Goal: Use online tool/utility: Utilize a website feature to perform a specific function

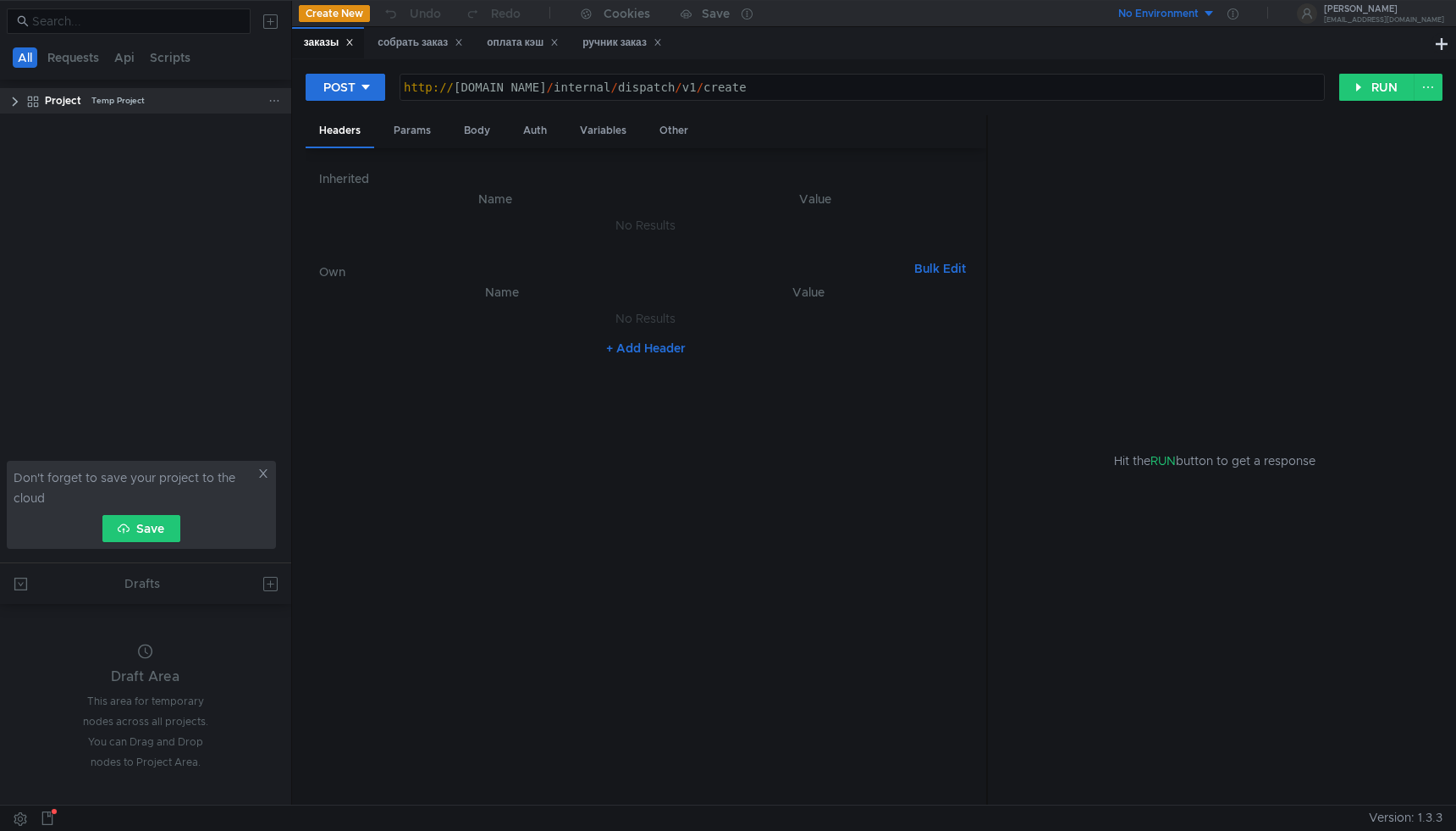
click at [12, 98] on clr-icon at bounding box center [15, 102] width 13 height 13
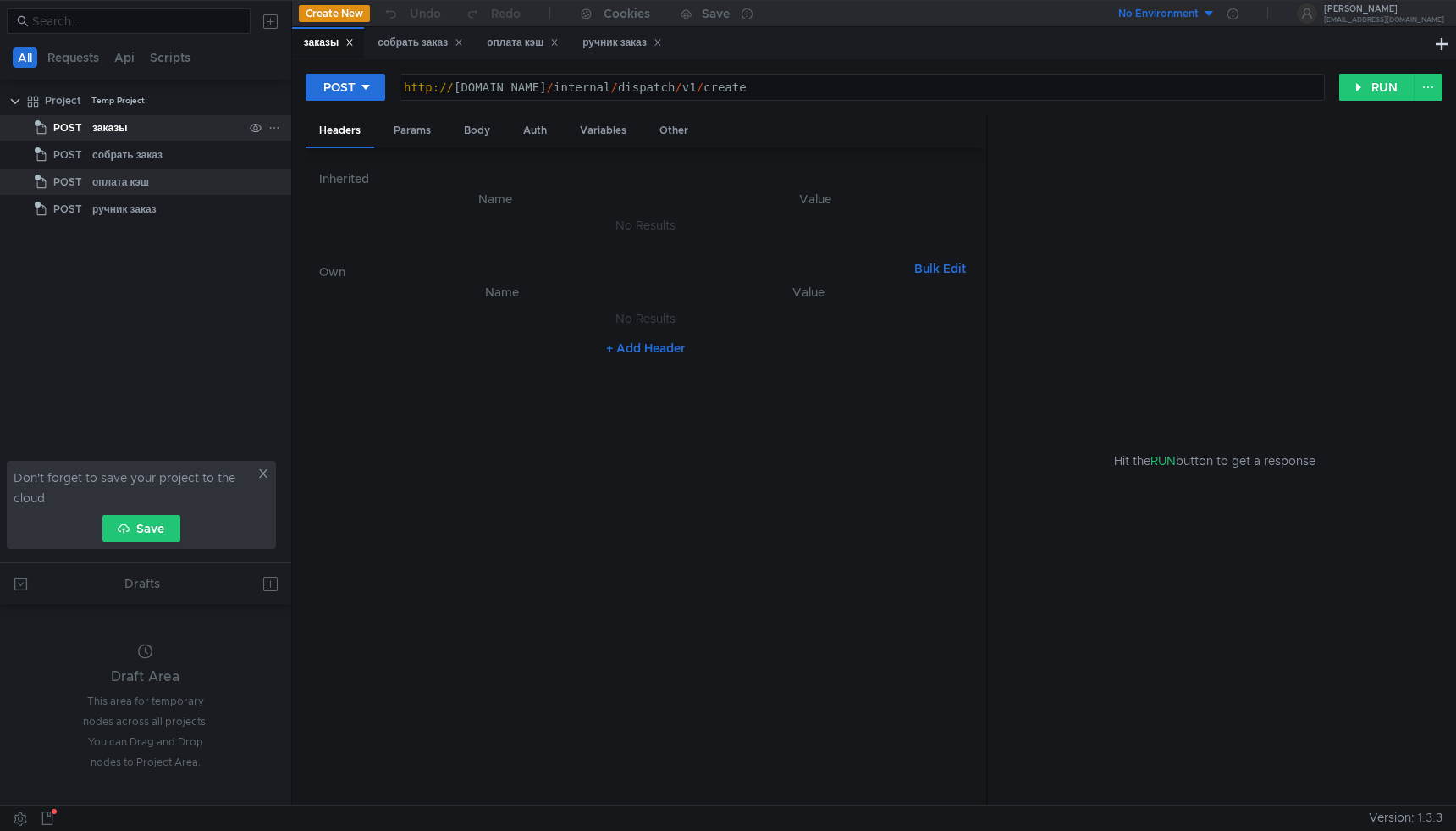
click at [107, 120] on div "заказы" at bounding box center [109, 127] width 35 height 26
click at [581, 129] on div "Variables" at bounding box center [603, 130] width 74 height 32
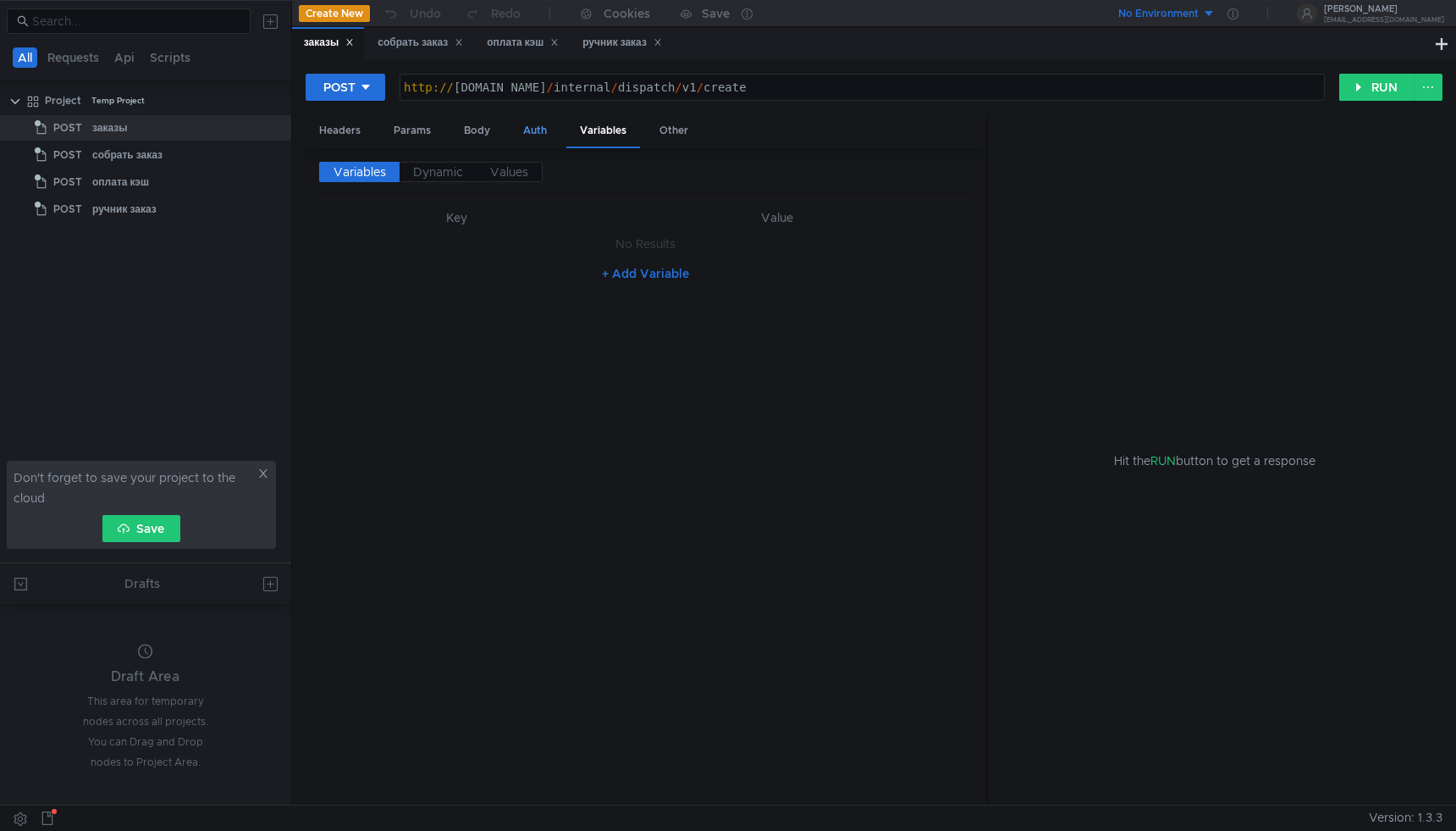
click at [534, 137] on div "Auth" at bounding box center [535, 130] width 51 height 32
click at [486, 132] on div "Body" at bounding box center [477, 130] width 54 height 32
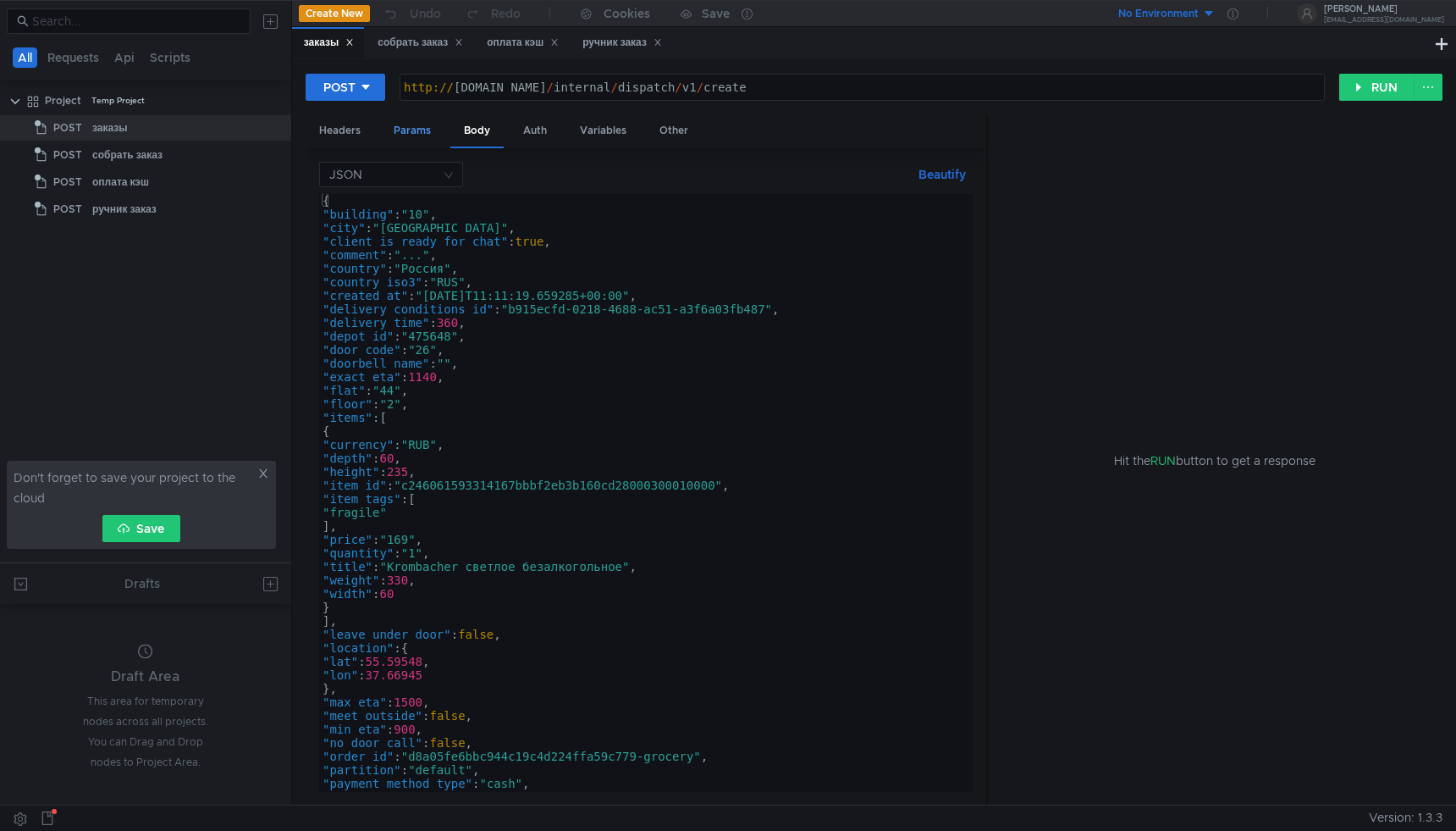
click at [434, 133] on div "Params" at bounding box center [412, 130] width 64 height 32
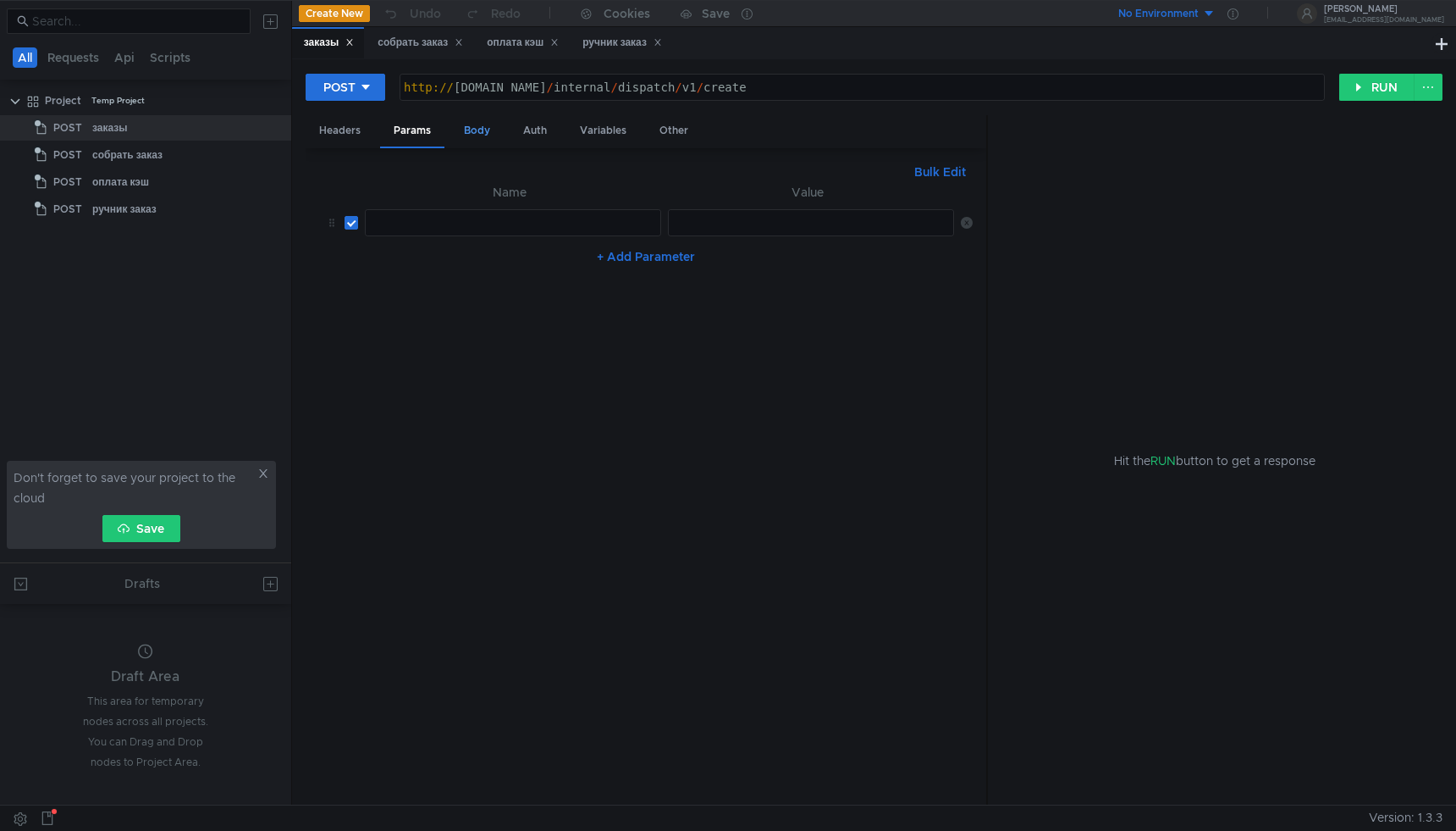
click at [467, 135] on div "Body" at bounding box center [477, 130] width 54 height 32
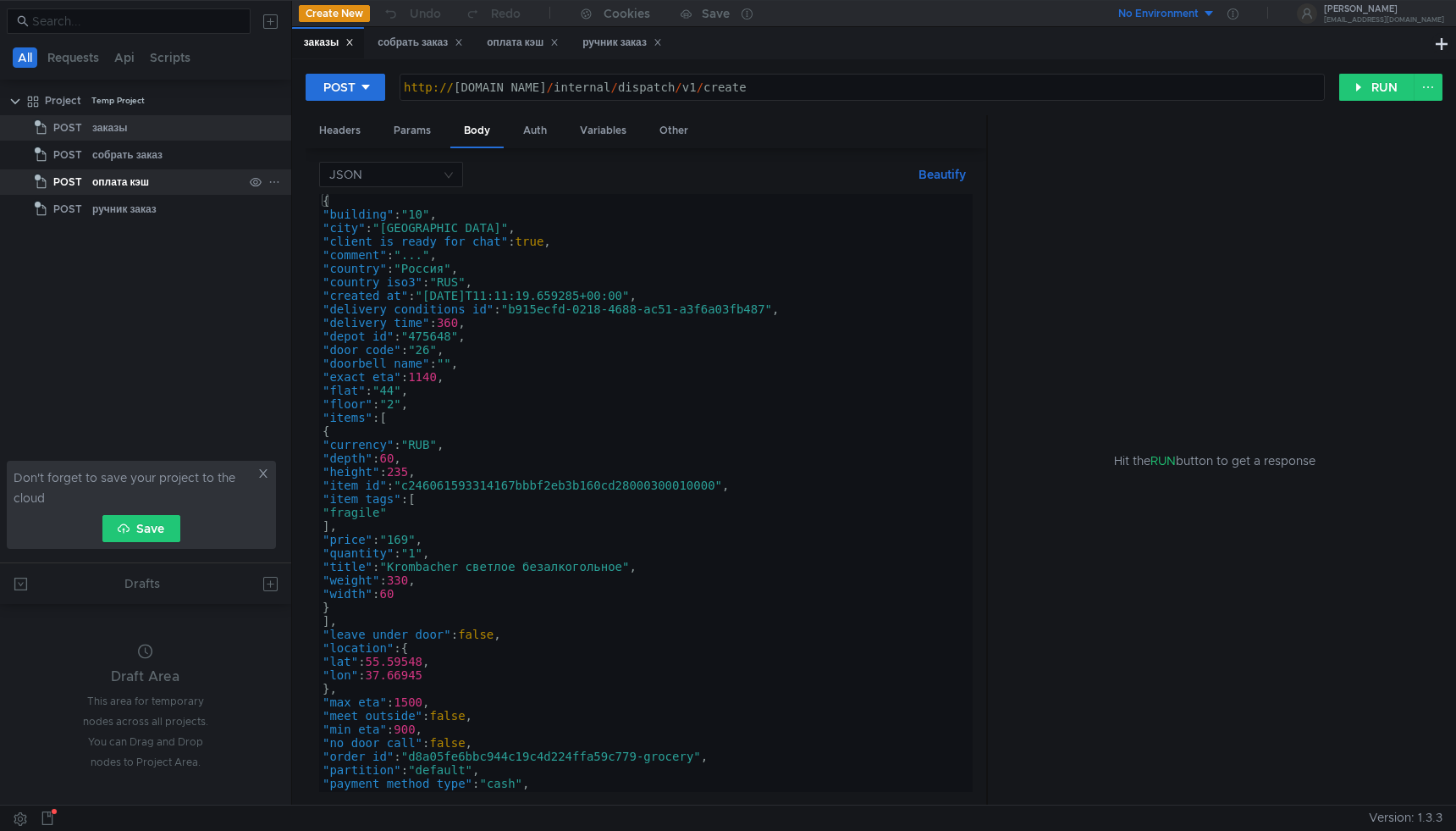
click at [134, 185] on div "оплата кэш" at bounding box center [120, 182] width 57 height 26
click at [168, 154] on div "собрать заказ" at bounding box center [167, 154] width 150 height 26
click at [128, 161] on div "собрать заказ" at bounding box center [127, 154] width 70 height 26
click at [71, 157] on span "POST" at bounding box center [68, 154] width 29 height 26
click at [173, 188] on div "оплата кэш" at bounding box center [167, 182] width 150 height 26
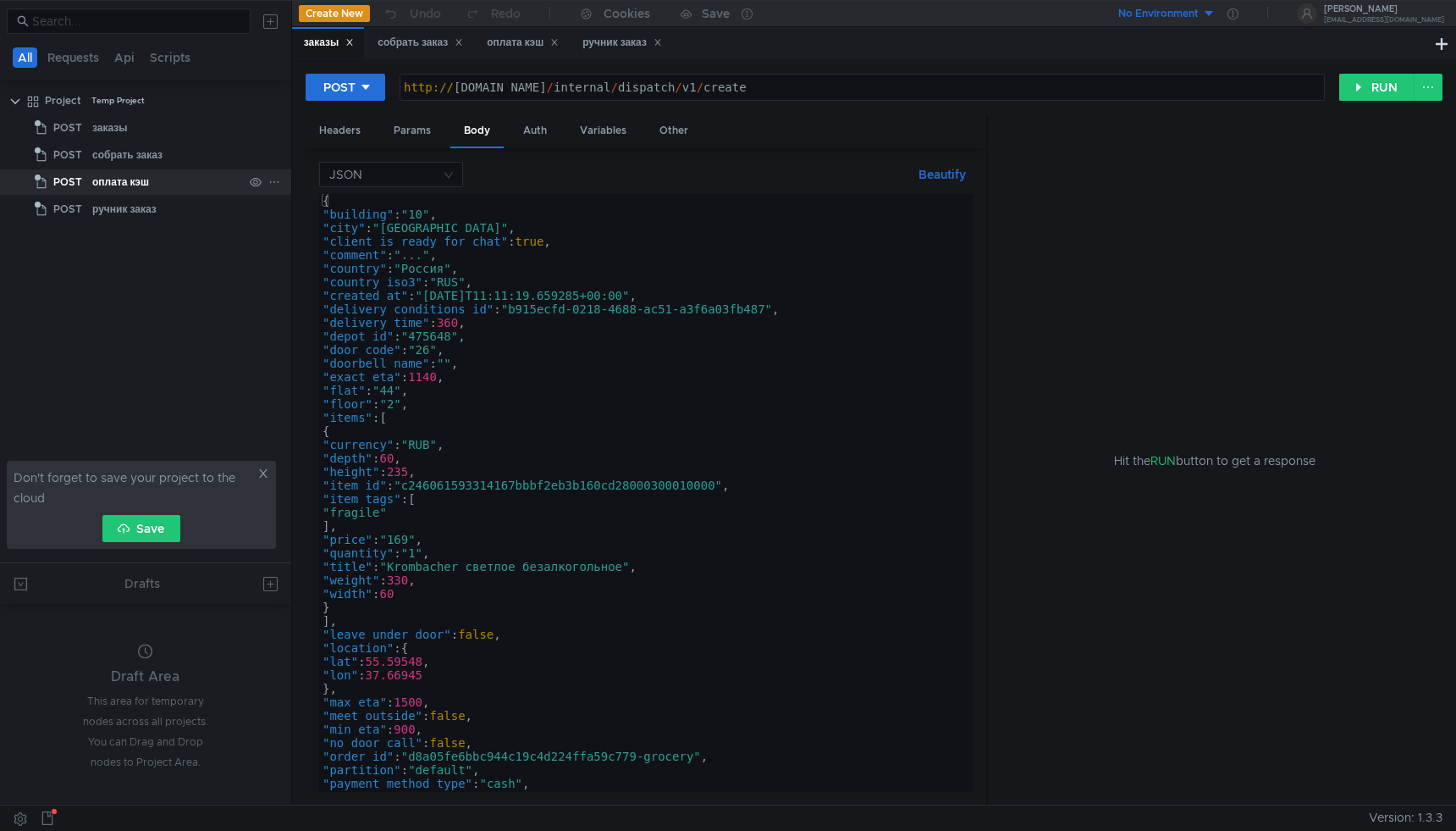
click at [140, 186] on div "оплата кэш" at bounding box center [120, 182] width 57 height 26
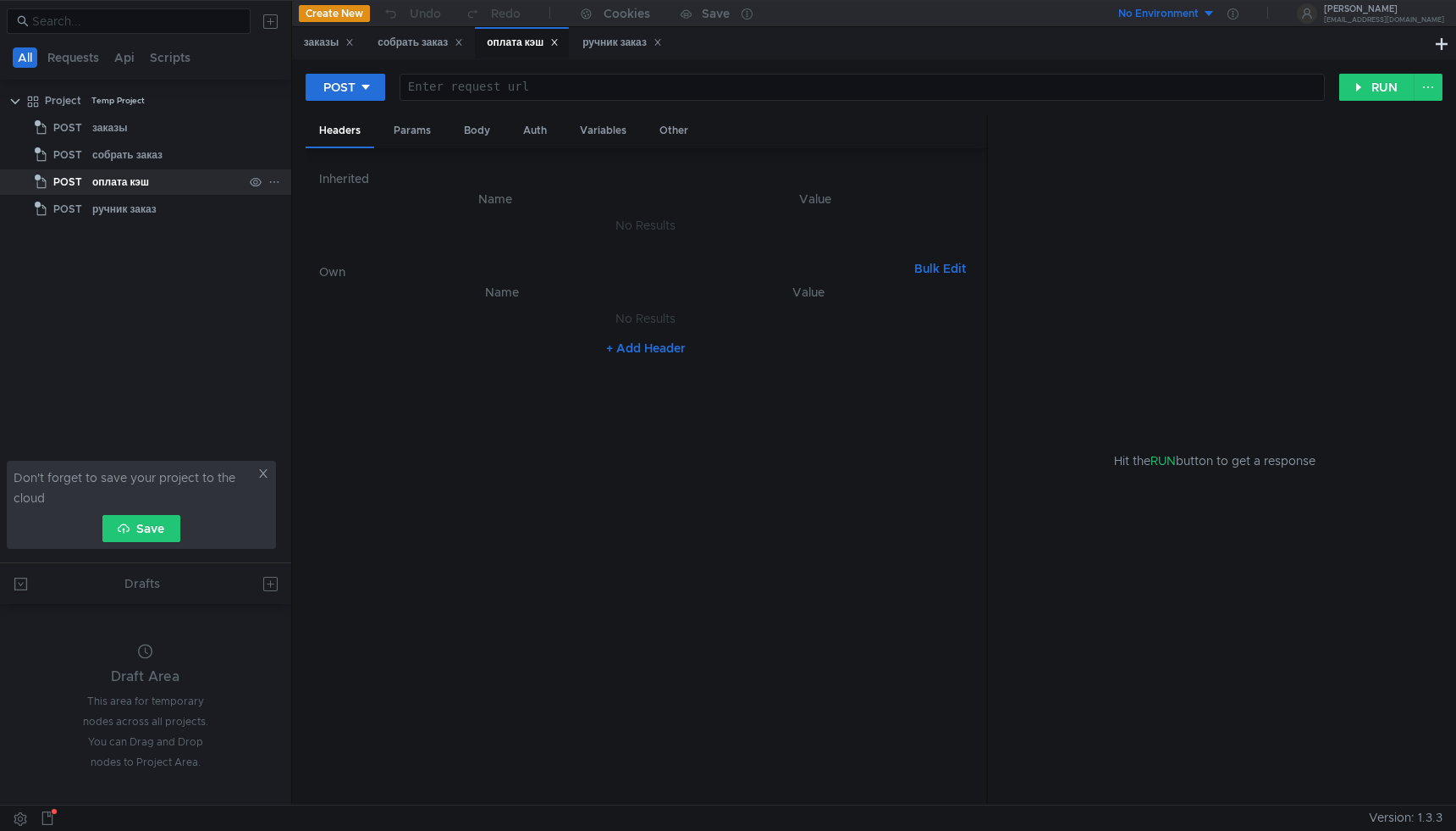
click at [140, 186] on div "оплата кэш" at bounding box center [120, 182] width 57 height 26
click at [434, 37] on div "собрать заказ" at bounding box center [420, 42] width 85 height 18
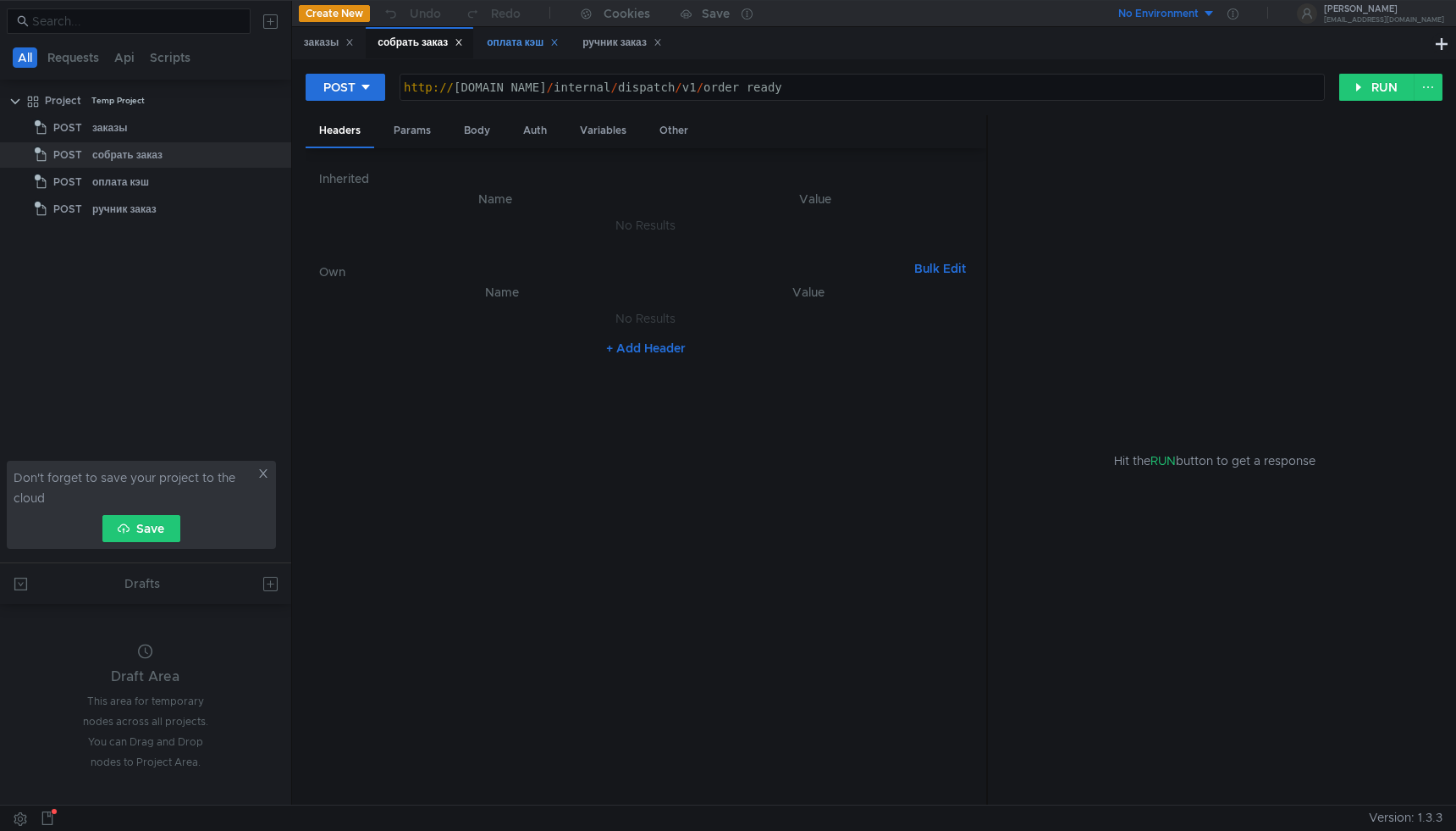
click at [504, 36] on div "оплата кэш" at bounding box center [522, 42] width 72 height 18
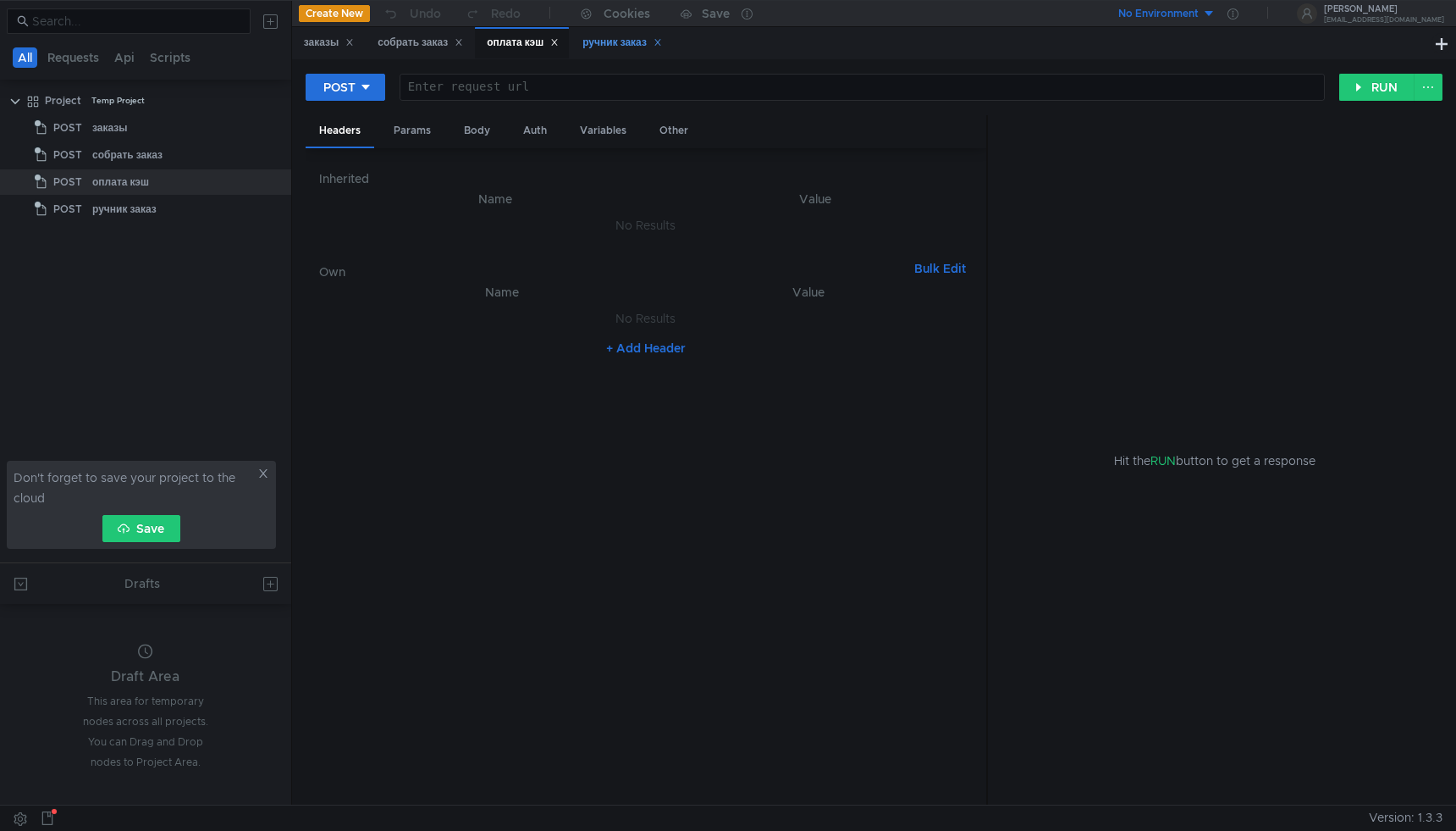
click at [613, 35] on div "ручник заказ" at bounding box center [622, 42] width 80 height 18
click at [519, 40] on div "оплата кэш" at bounding box center [522, 42] width 72 height 18
click at [404, 48] on div "собрать заказ" at bounding box center [420, 42] width 85 height 18
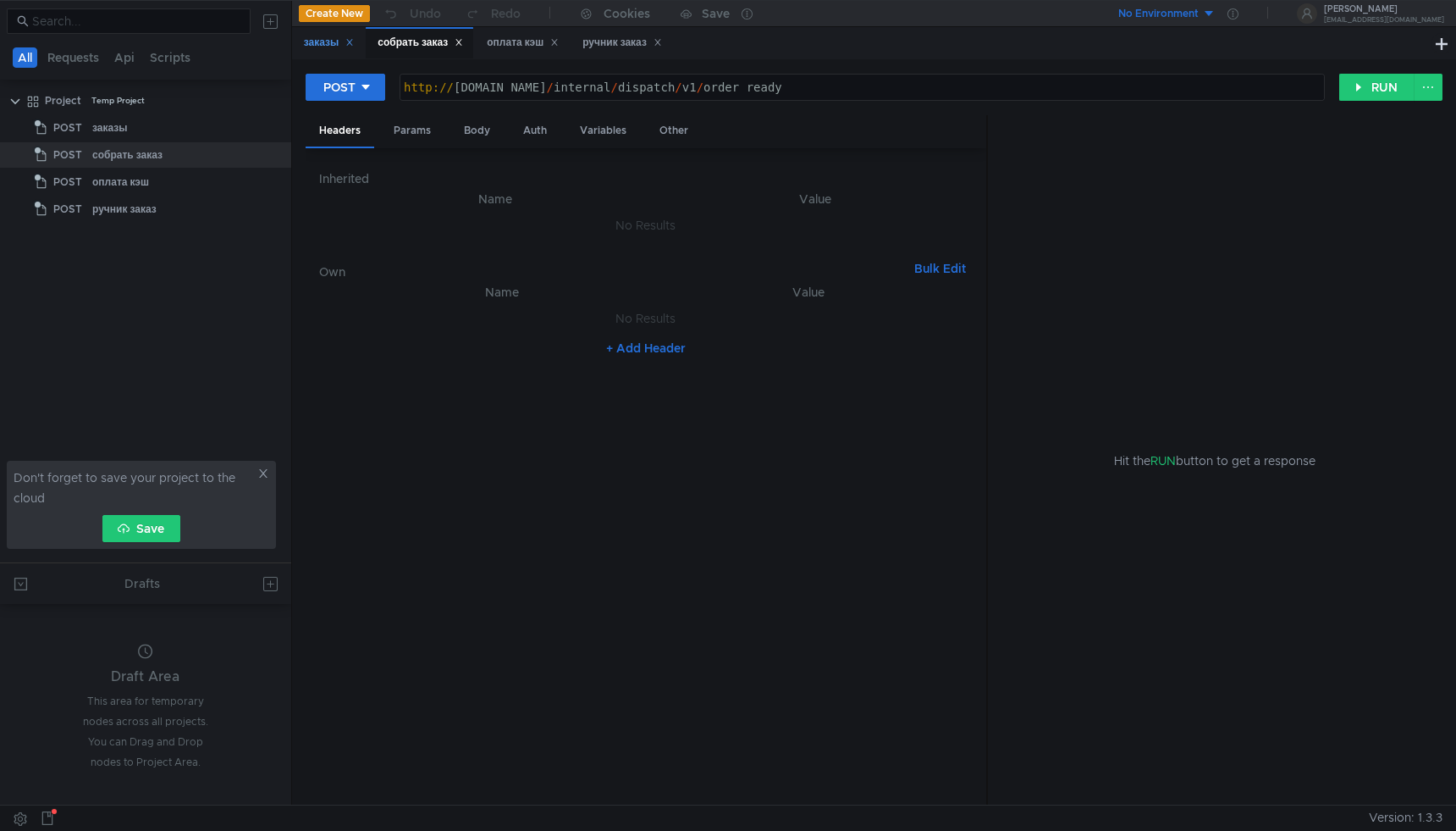
click at [317, 48] on div "заказы" at bounding box center [329, 42] width 51 height 18
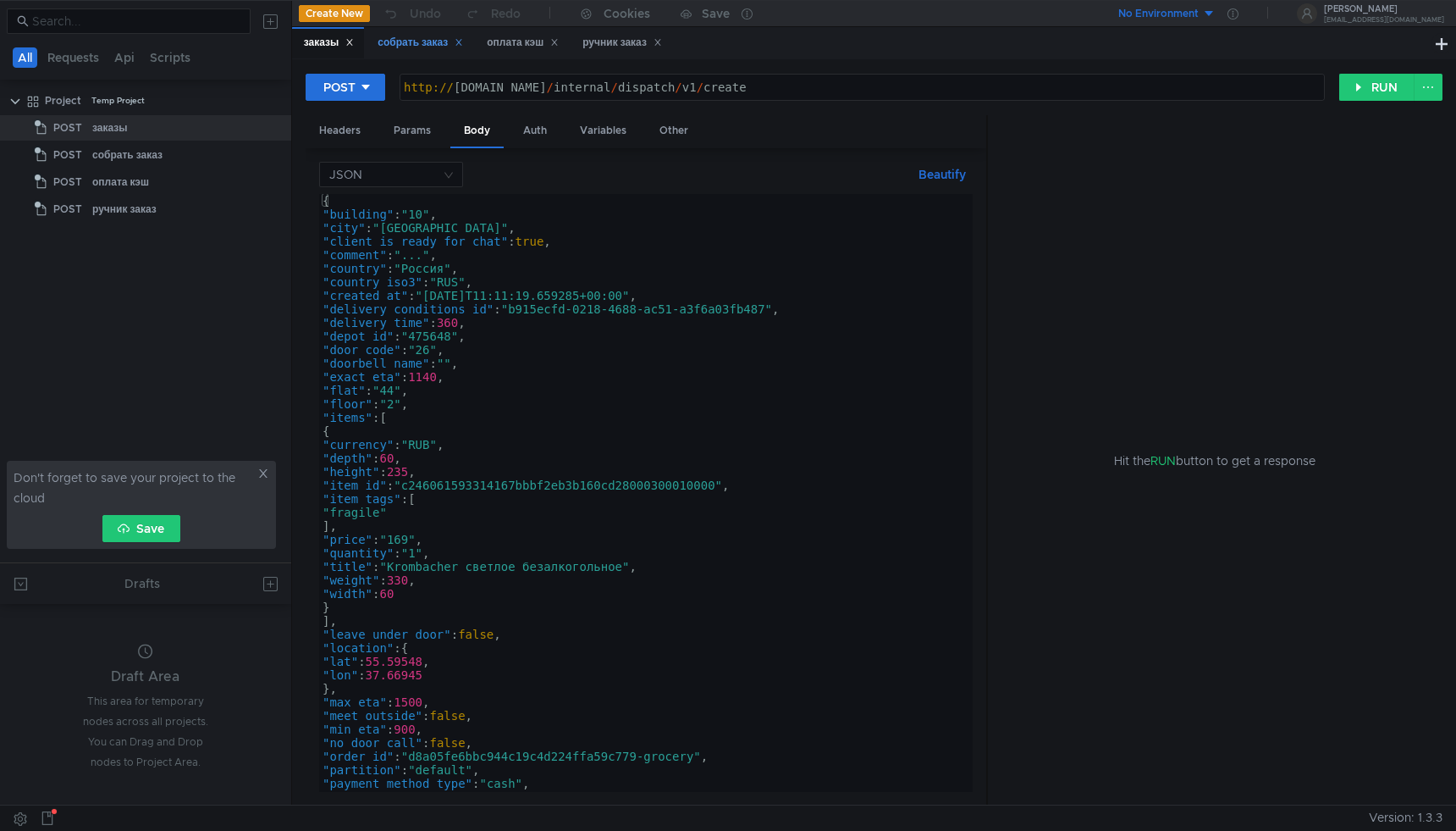
click at [430, 44] on div "собрать заказ" at bounding box center [420, 42] width 85 height 18
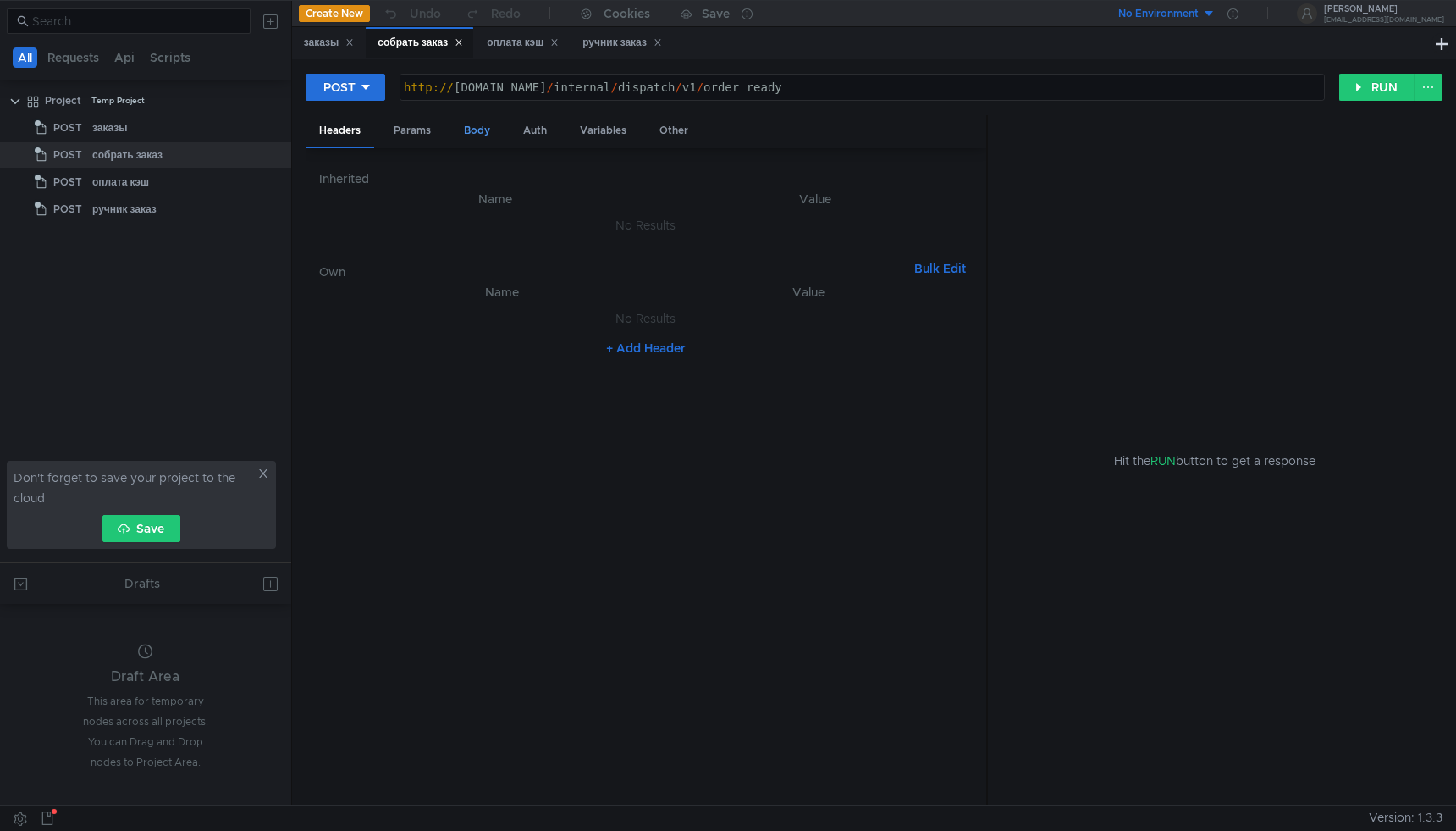
click at [477, 133] on div "Body" at bounding box center [477, 130] width 54 height 32
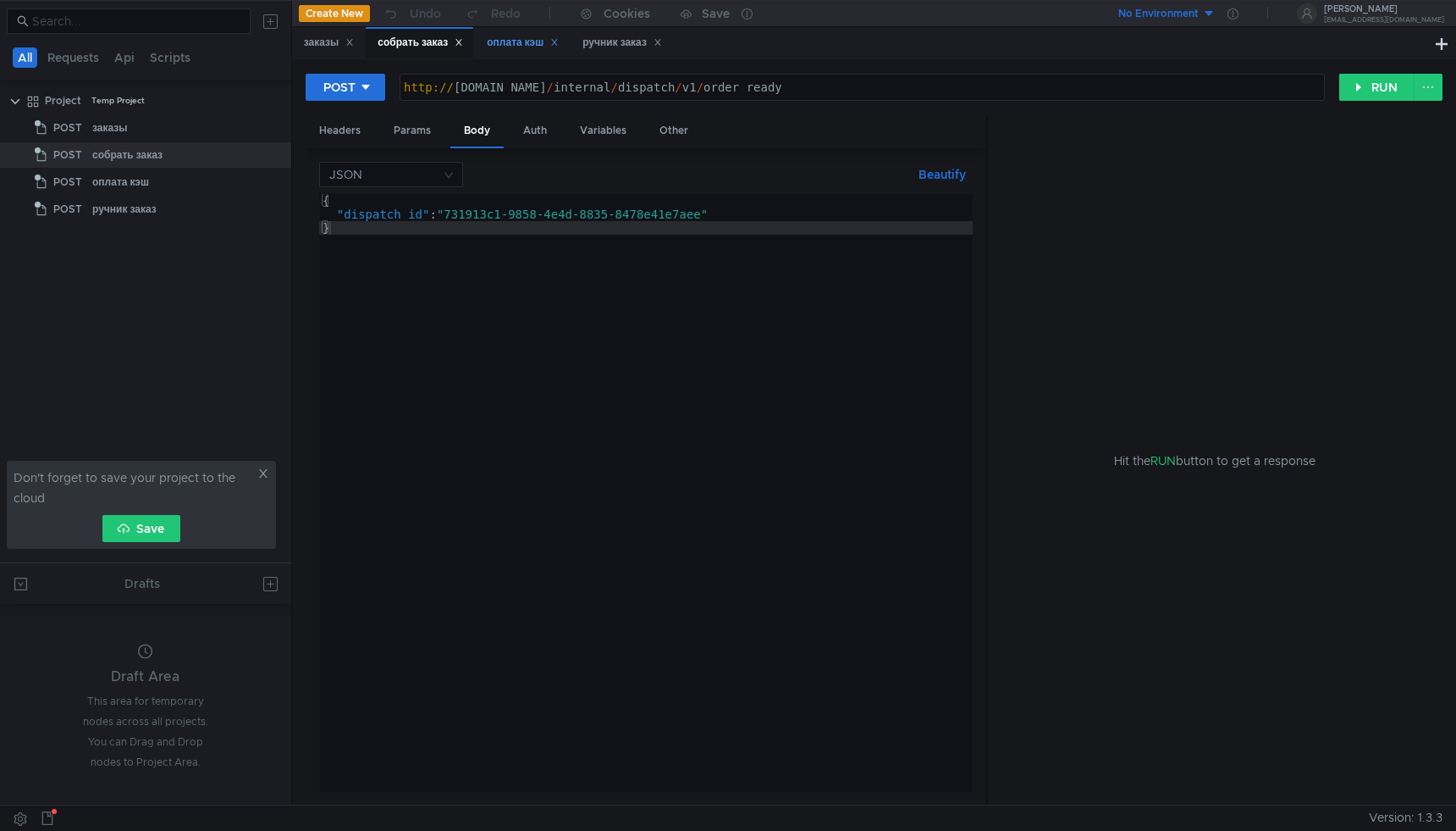
click at [532, 56] on div "оплата кэш" at bounding box center [522, 42] width 94 height 32
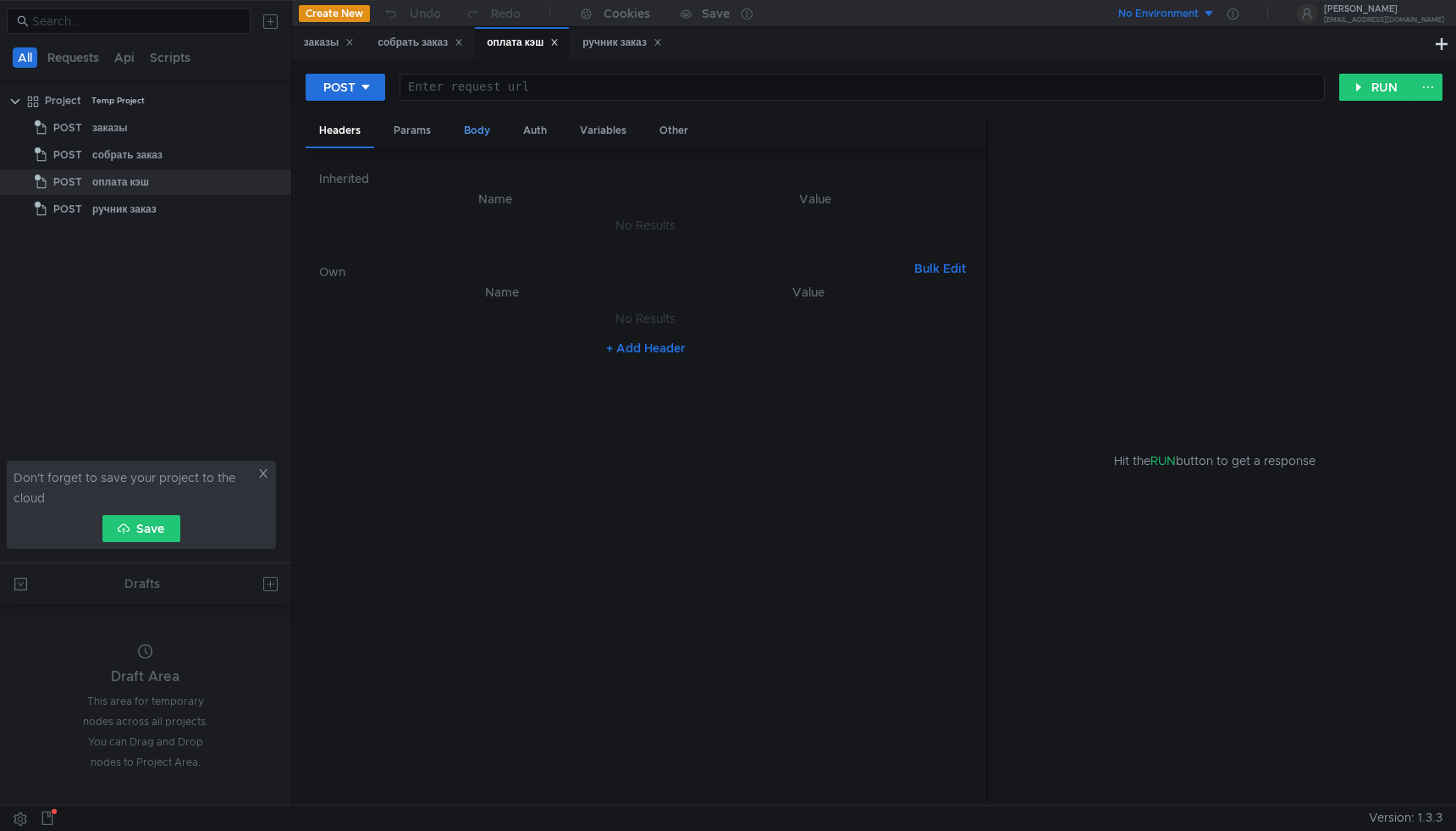
click at [484, 127] on div "Body" at bounding box center [477, 130] width 54 height 32
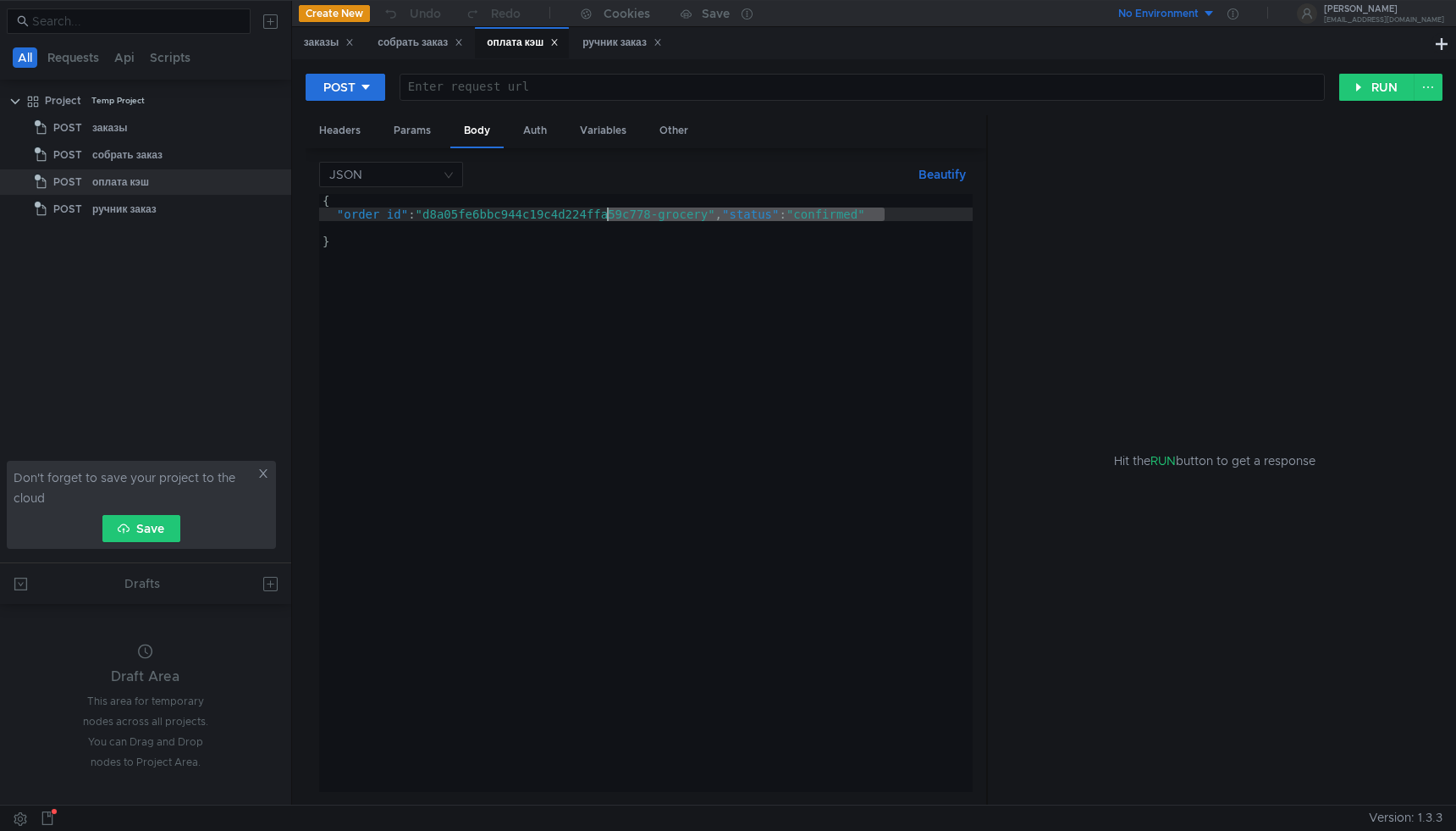
drag, startPoint x: 888, startPoint y: 214, endPoint x: 497, endPoint y: 221, distance: 391.1
click at [497, 221] on div "{ "order_id" : "d8a05fe6bbc944c19c4d224ffa59c778-grocery" , "status" : "confirm…" at bounding box center [646, 506] width 654 height 625
click at [526, 240] on div "{ "order_id" : "d8a05fe6bbc944c19c4d224ffa59c778-grocery" , "status" : "confirm…" at bounding box center [646, 506] width 654 height 625
drag, startPoint x: 715, startPoint y: 213, endPoint x: 621, endPoint y: 209, distance: 94.1
click at [621, 210] on div "{ "order_id" : "d8a05fe6bbc944c19c4d224ffa59c778-grocery" , "status" : "confirm…" at bounding box center [646, 506] width 654 height 625
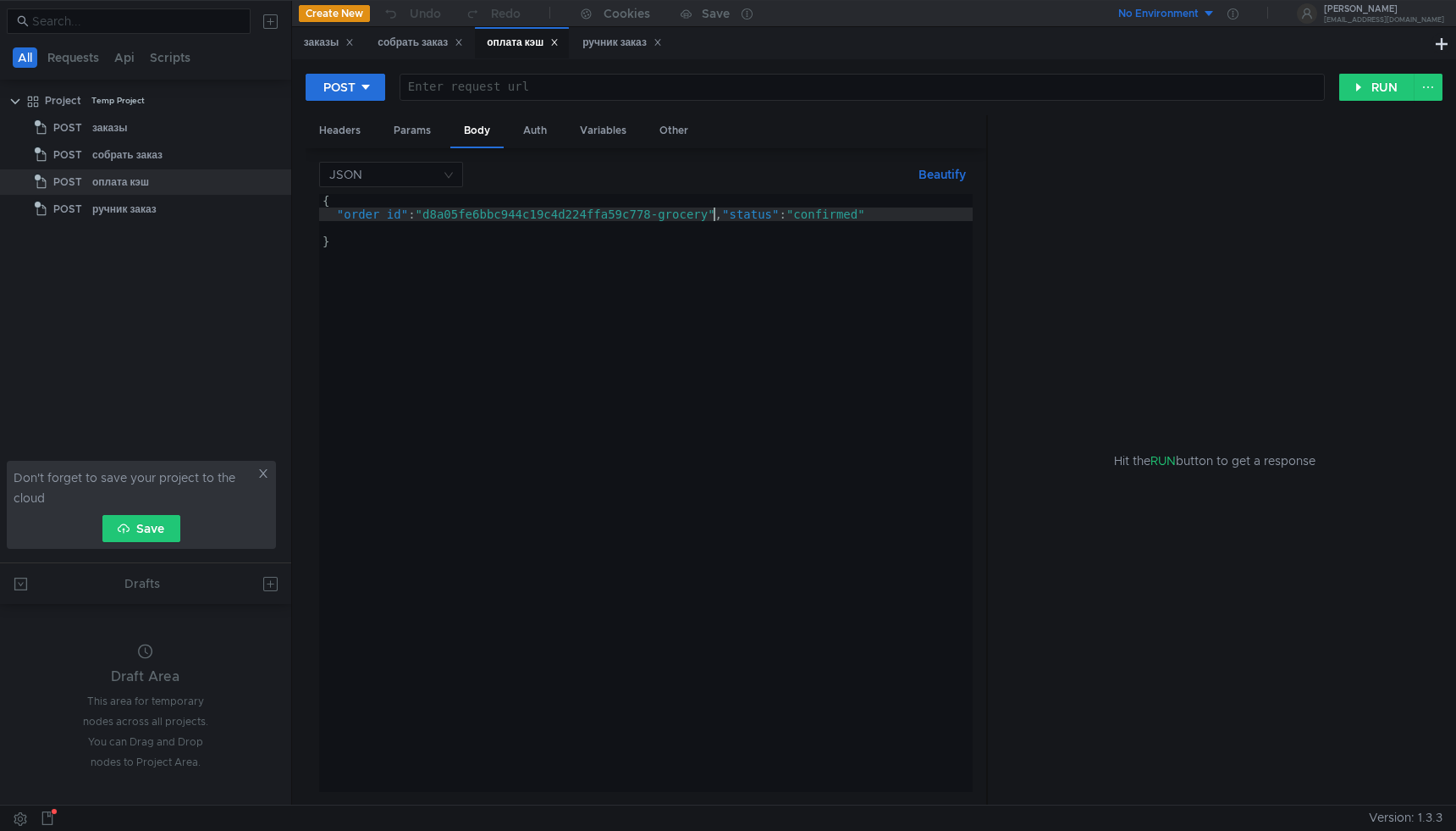
type textarea ""order_id": "d8a05fe6bbc944c19c4d224ffa59c778-grocery", "status": "confirmed""
click at [822, 221] on div "{ "order_id" : "d8a05fe6bbc944c19c4d224ffa59c778-grocery" , "status" : "confirm…" at bounding box center [646, 506] width 654 height 625
click at [641, 232] on div "{ "order_id" : "d8a05fe6bbc944c19c4d224ffa59c778-grocery" , "status" : "confirm…" at bounding box center [646, 506] width 654 height 625
click at [620, 252] on div "{ "order_id" : "d8a05fe6bbc944c19c4d224ffa59c778-grocery" , "status" : "confirm…" at bounding box center [646, 506] width 654 height 625
type textarea "}"
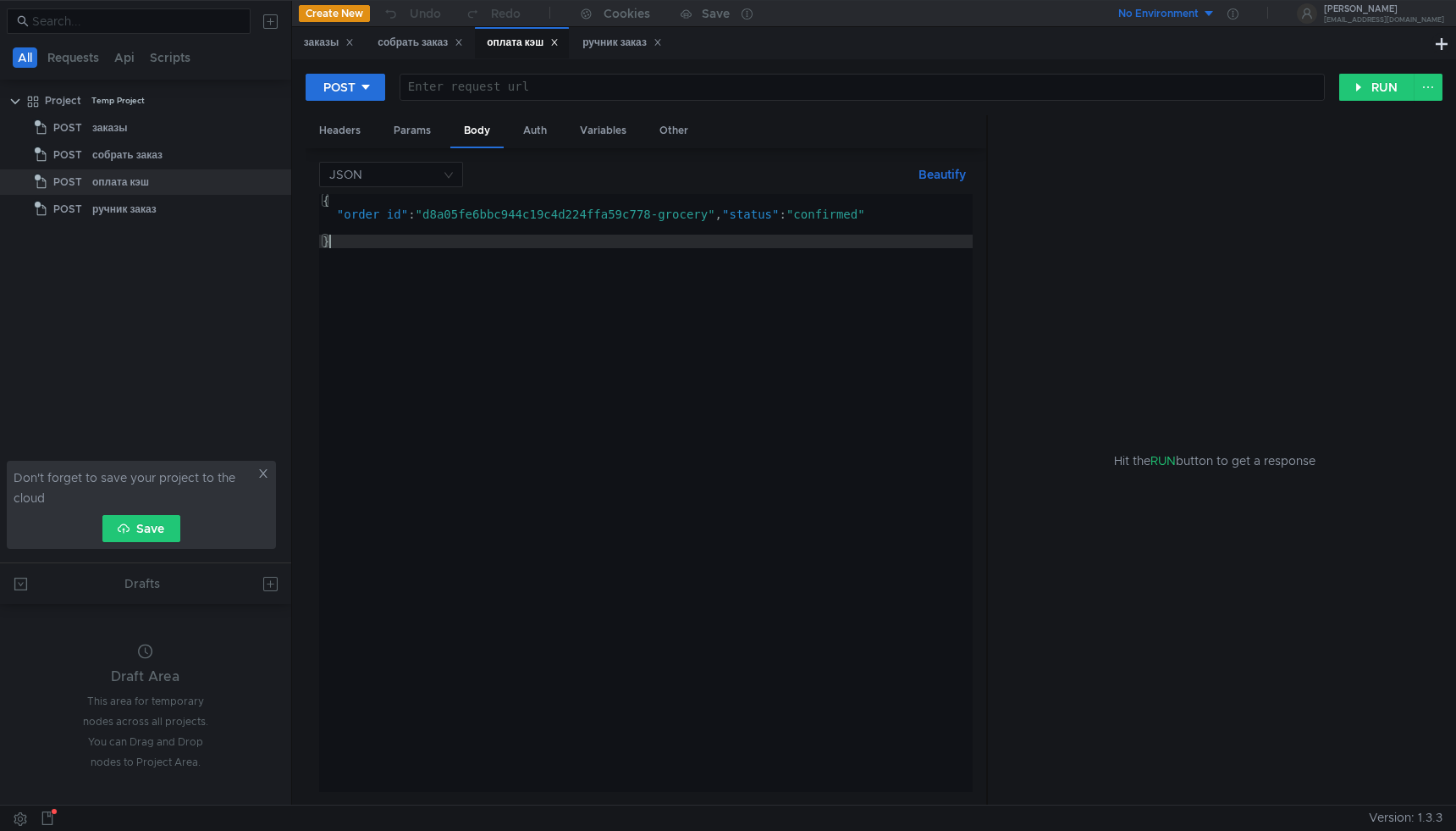
click at [609, 230] on div "{ "order_id" : "d8a05fe6bbc944c19c4d224ffa59c778-grocery" , "status" : "confirm…" at bounding box center [646, 506] width 654 height 625
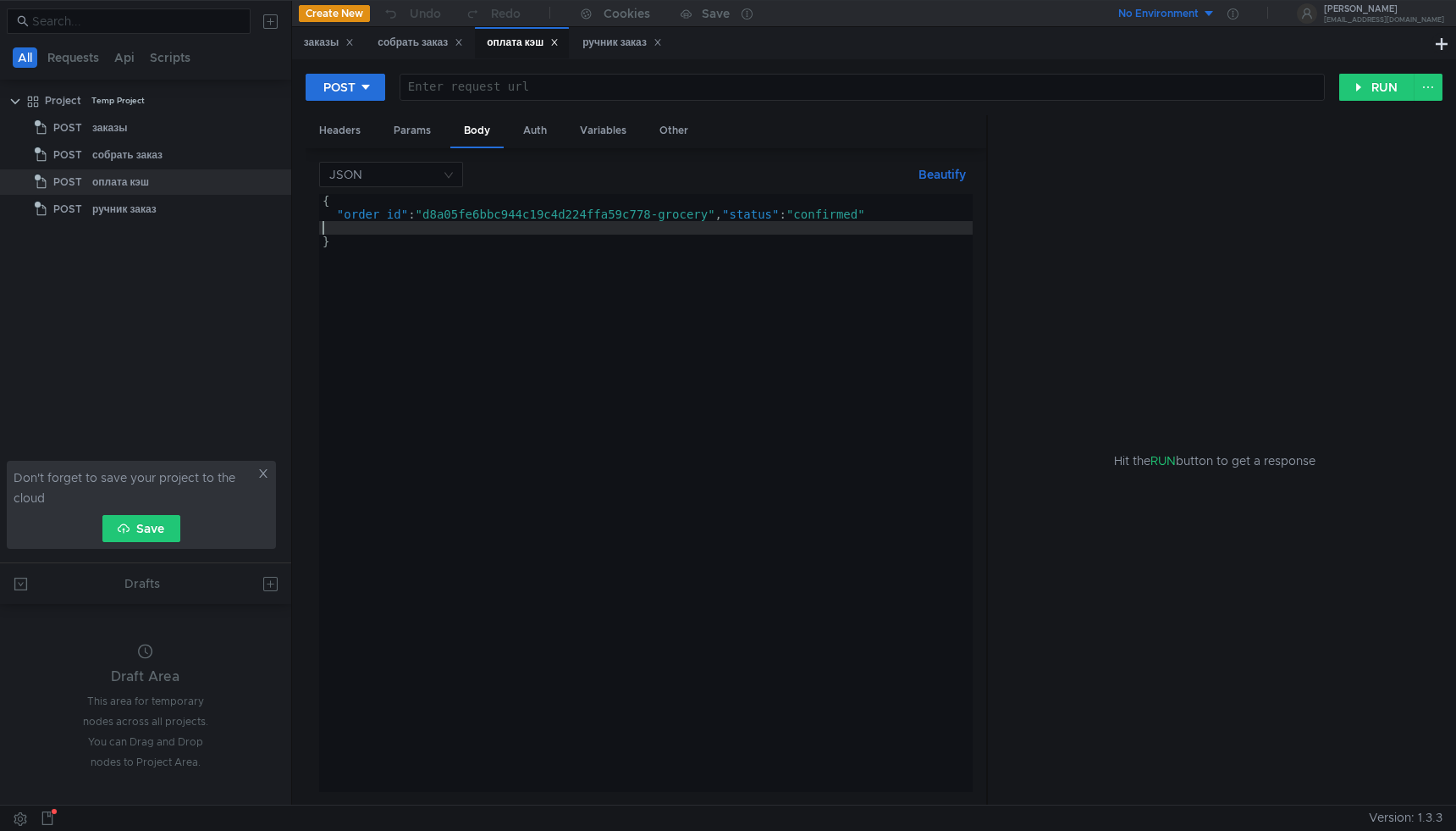
type textarea ""order_id": "d8a05fe6bbc944c19c4d224ffa59c778-grocery", "status": "confirmed""
click at [619, 42] on div "ручник заказ" at bounding box center [622, 42] width 80 height 18
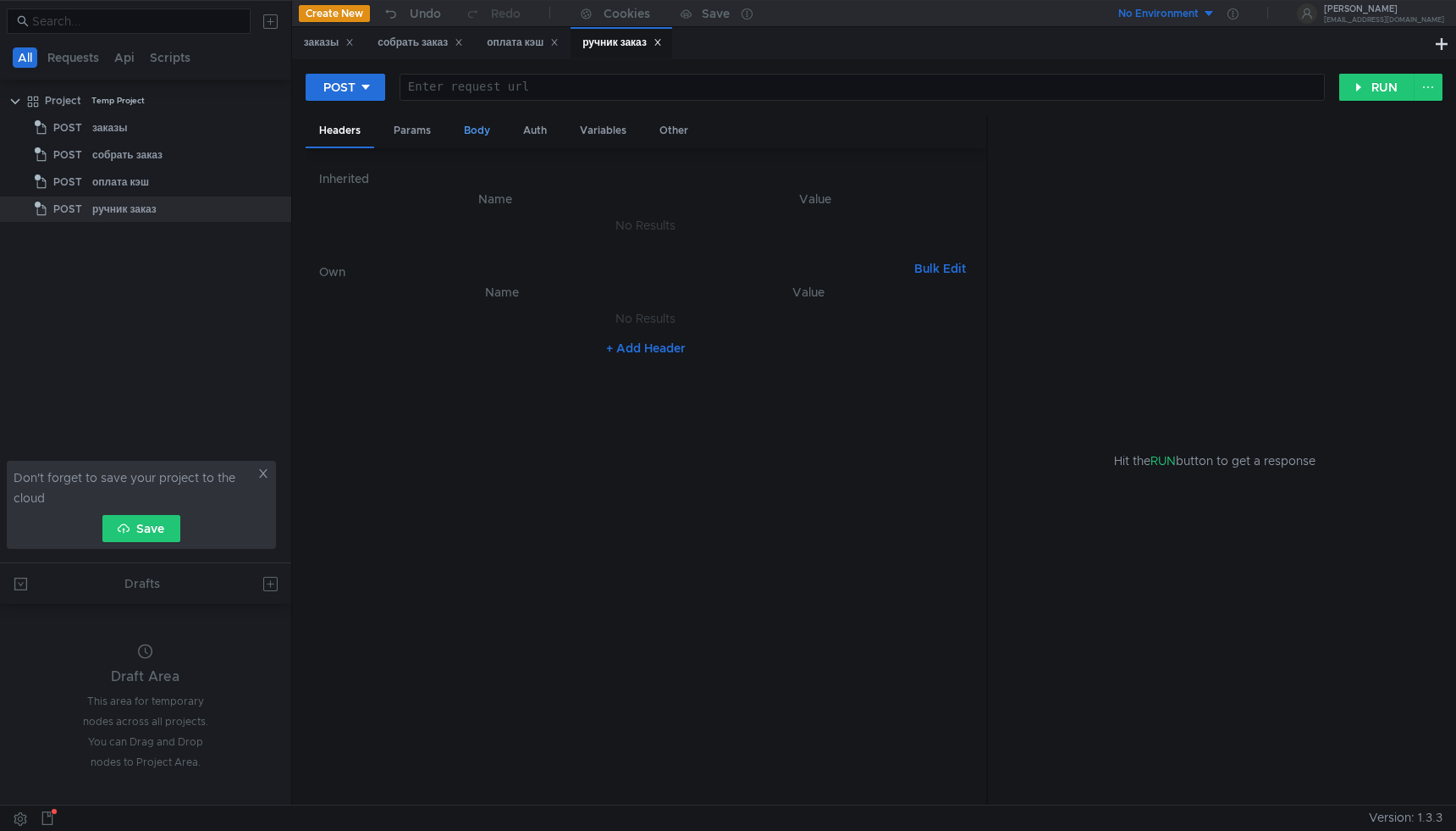
click at [474, 134] on div "Body" at bounding box center [477, 130] width 54 height 32
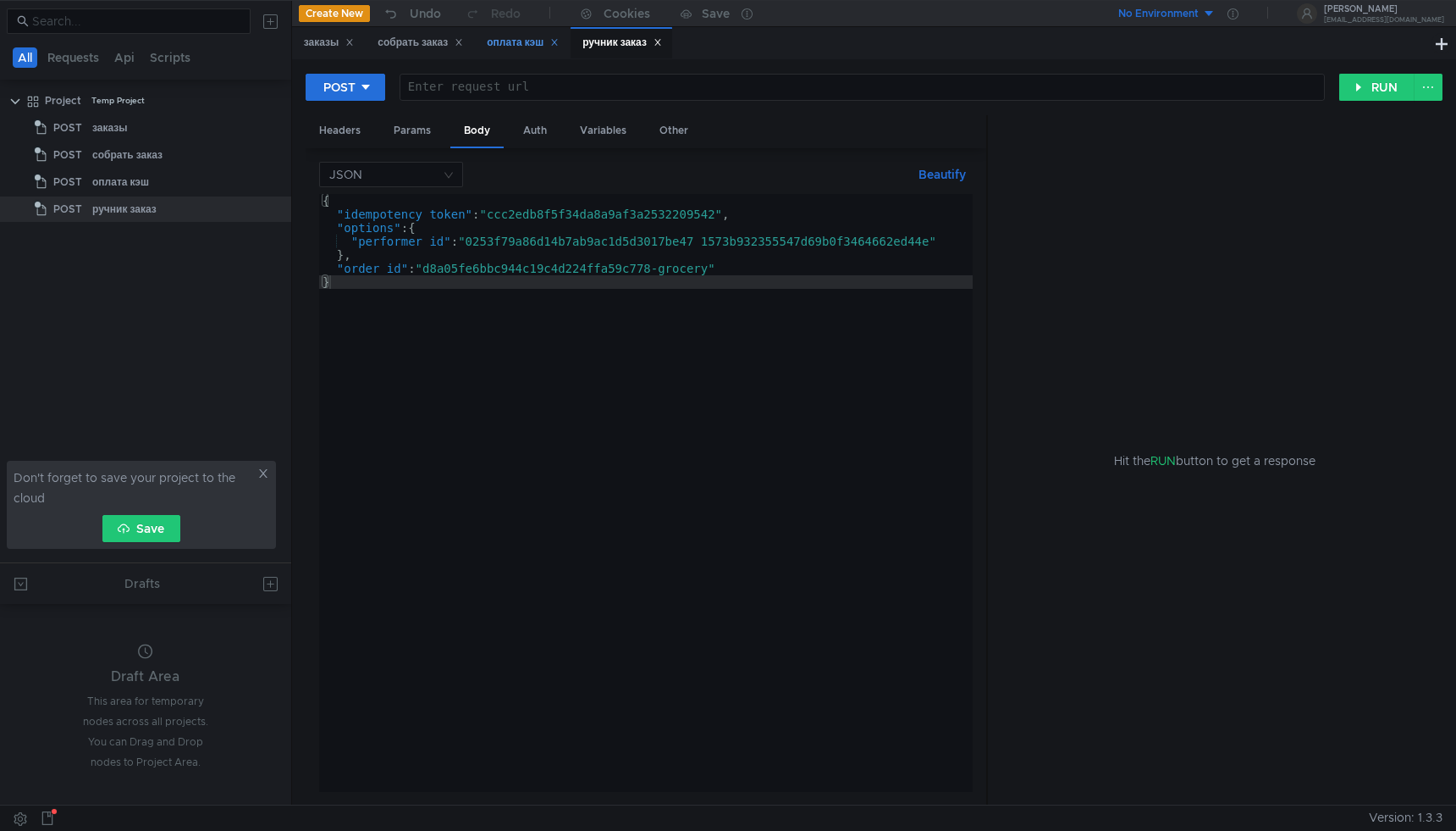
click at [526, 47] on div "оплата кэш" at bounding box center [522, 42] width 72 height 18
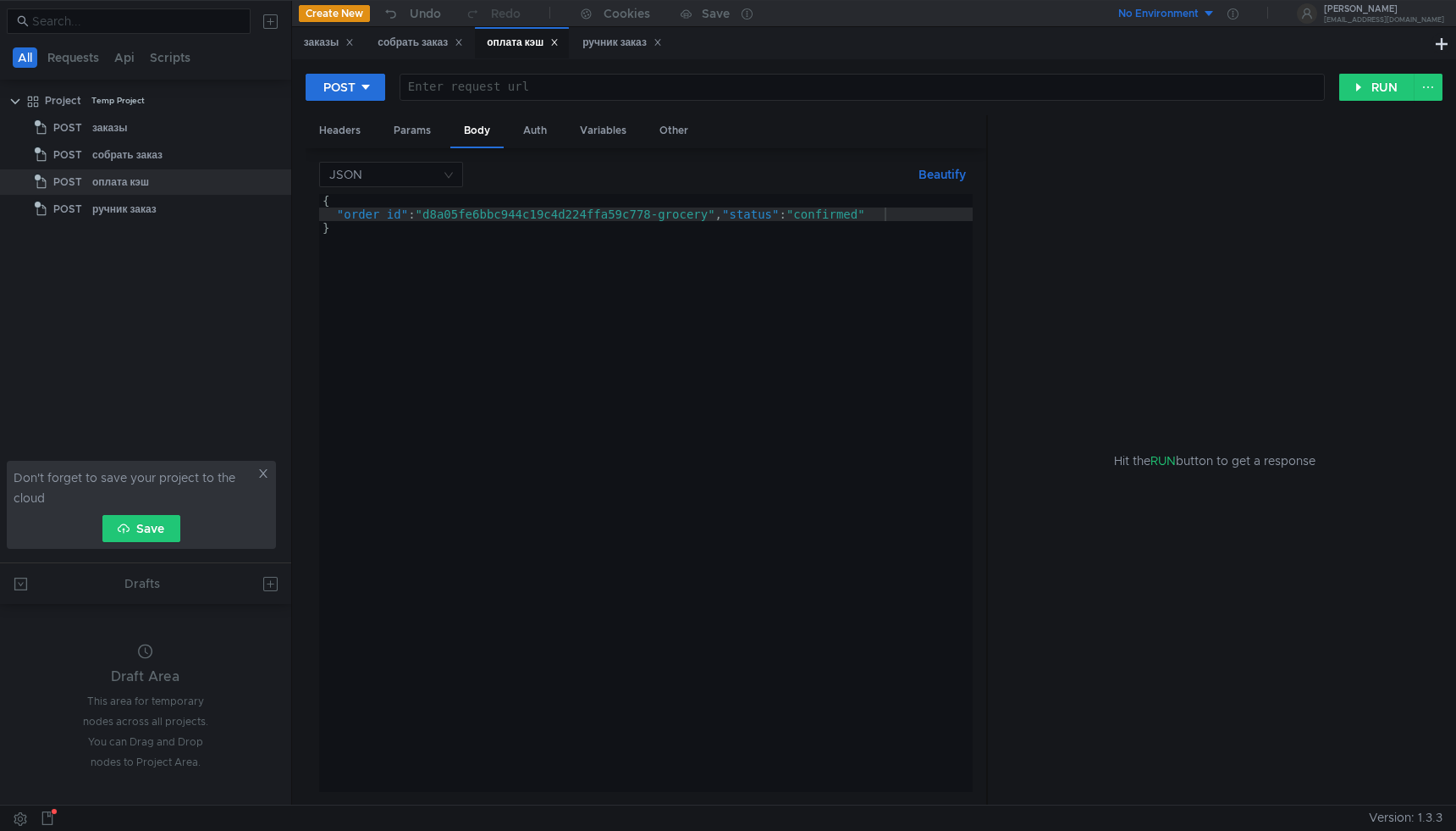
click at [686, 258] on div "{ "order_id" : "d8a05fe6bbc944c19c4d224ffa59c778-grocery" , "status" : "confirm…" at bounding box center [646, 506] width 654 height 625
click at [888, 209] on div "{ "order_id" : "d8a05fe6bbc944c19c4d224ffa59c778-grocery" , "status" : "confirm…" at bounding box center [646, 506] width 654 height 625
drag, startPoint x: 878, startPoint y: 212, endPoint x: 811, endPoint y: 214, distance: 67.0
click at [811, 214] on div "{ "order_id" : "d8a05fe6bbc944c19c4d224ffa59c778-grocery" , "status" : "confirm…" at bounding box center [646, 506] width 654 height 625
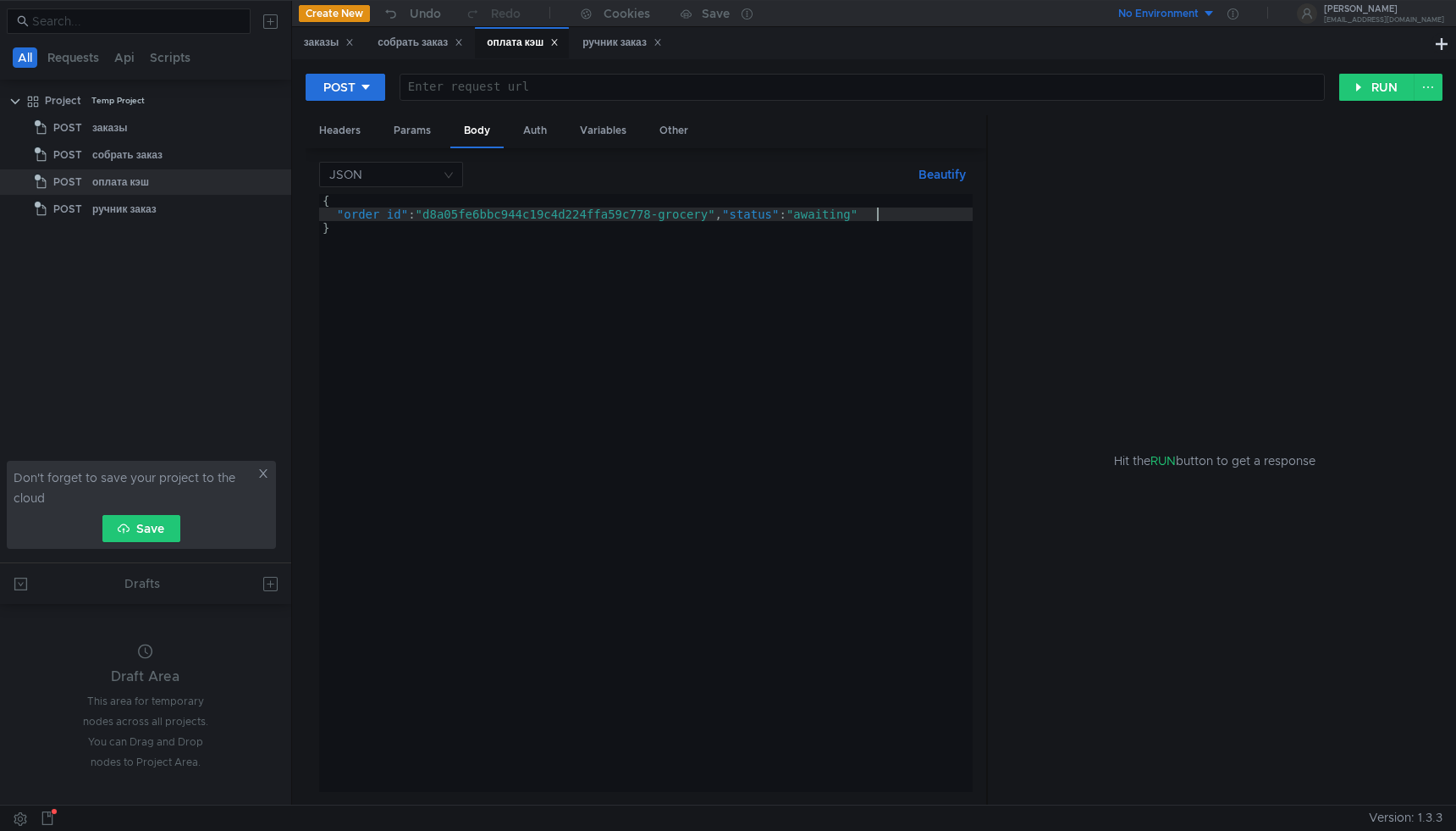
click at [897, 217] on div "{ "order_id" : "d8a05fe6bbc944c19c4d224ffa59c778-grocery" , "status" : "awaitin…" at bounding box center [646, 506] width 654 height 625
type textarea ""order_id": "d8a05fe6bbc944c19c4d224ffa59c778-grocery", "status": "awaiting""
click at [612, 42] on div "ручник заказ" at bounding box center [622, 42] width 80 height 18
